Goal: Information Seeking & Learning: Understand process/instructions

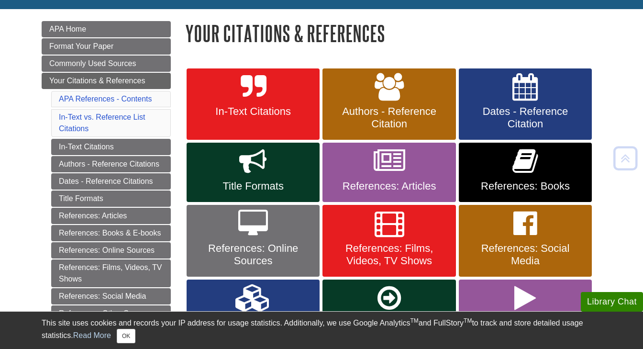
scroll to position [138, 0]
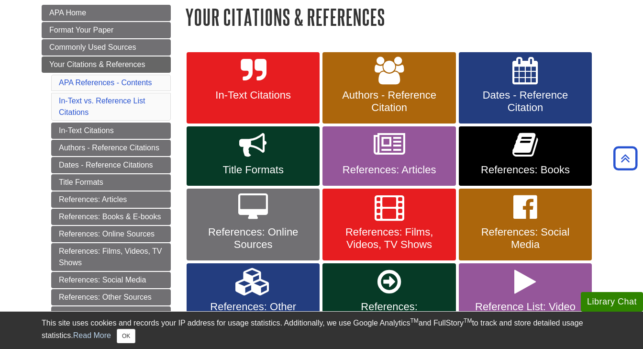
click at [298, 223] on link "References: Online Sources" at bounding box center [253, 225] width 133 height 72
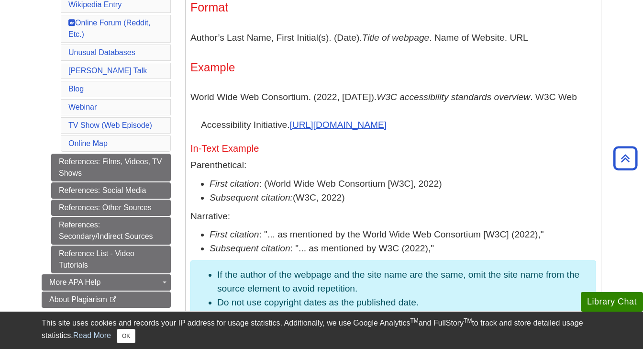
scroll to position [562, 0]
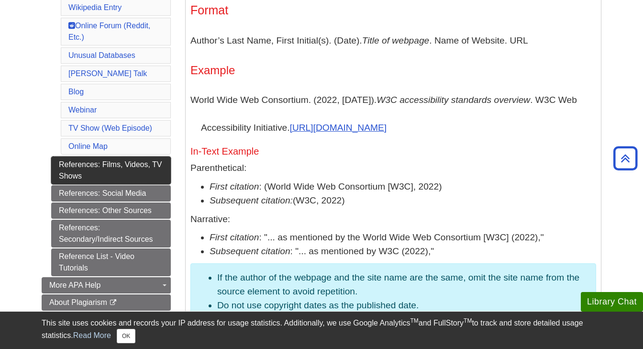
click at [154, 158] on link "References: Films, Videos, TV Shows" at bounding box center [111, 171] width 120 height 28
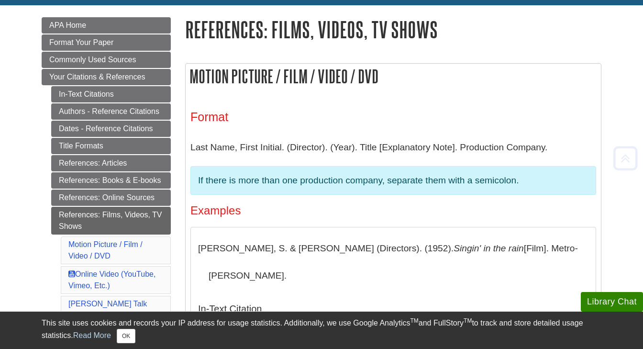
scroll to position [131, 0]
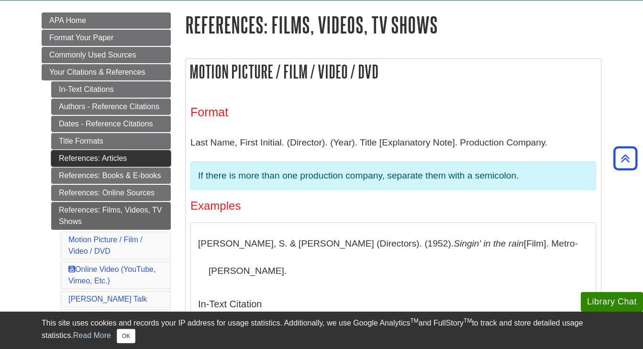
click at [122, 154] on link "References: Articles" at bounding box center [111, 158] width 120 height 16
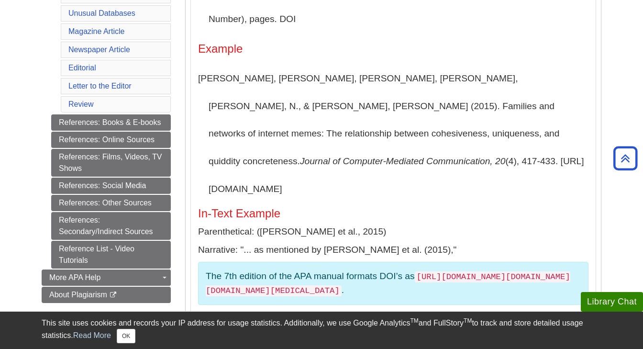
scroll to position [325, 0]
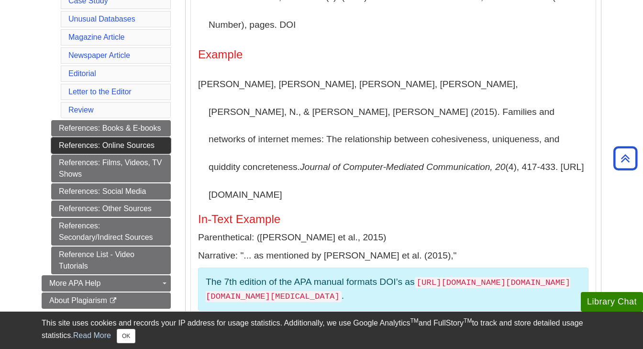
click at [148, 147] on link "References: Online Sources" at bounding box center [111, 145] width 120 height 16
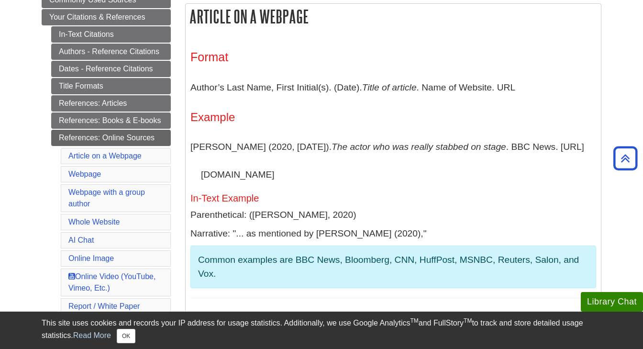
scroll to position [197, 0]
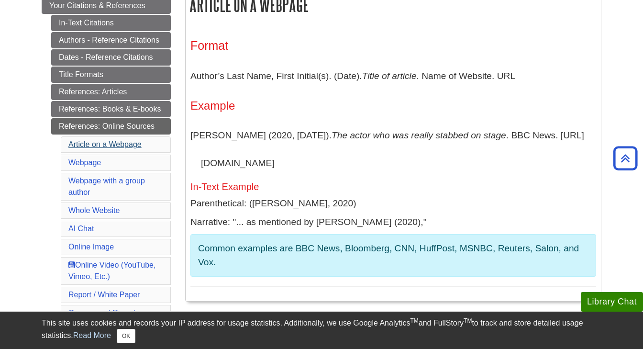
click at [110, 147] on link "Article on a Webpage" at bounding box center [104, 144] width 73 height 8
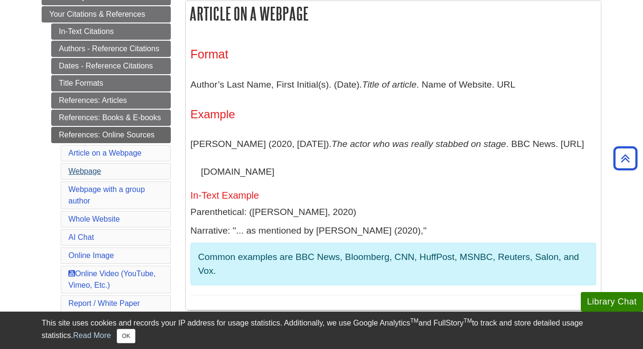
click at [88, 171] on link "Webpage" at bounding box center [84, 171] width 33 height 8
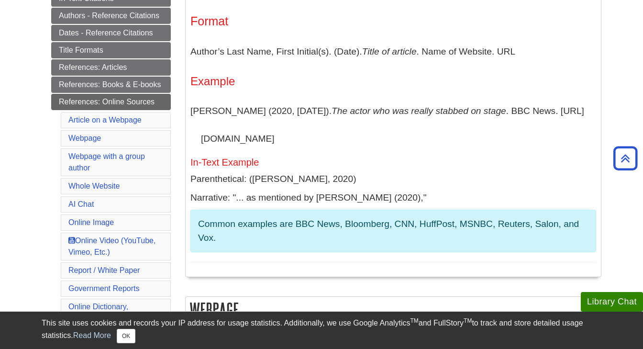
scroll to position [216, 0]
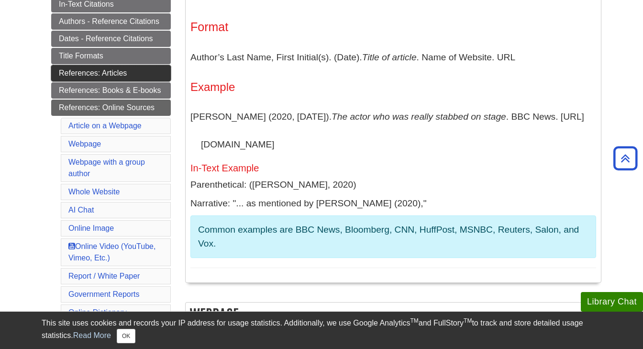
click at [137, 68] on link "References: Articles" at bounding box center [111, 73] width 120 height 16
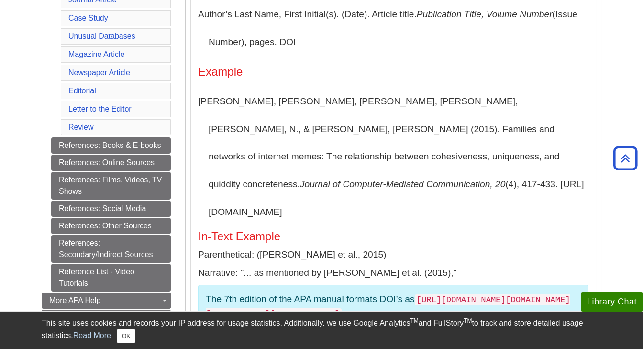
scroll to position [308, 0]
click at [160, 162] on link "References: Online Sources" at bounding box center [111, 162] width 120 height 16
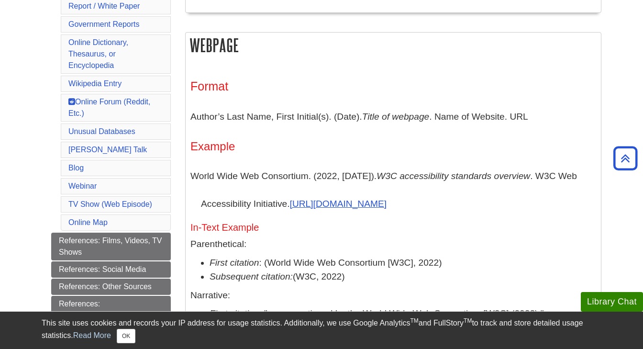
scroll to position [485, 0]
